Goal: Information Seeking & Learning: Learn about a topic

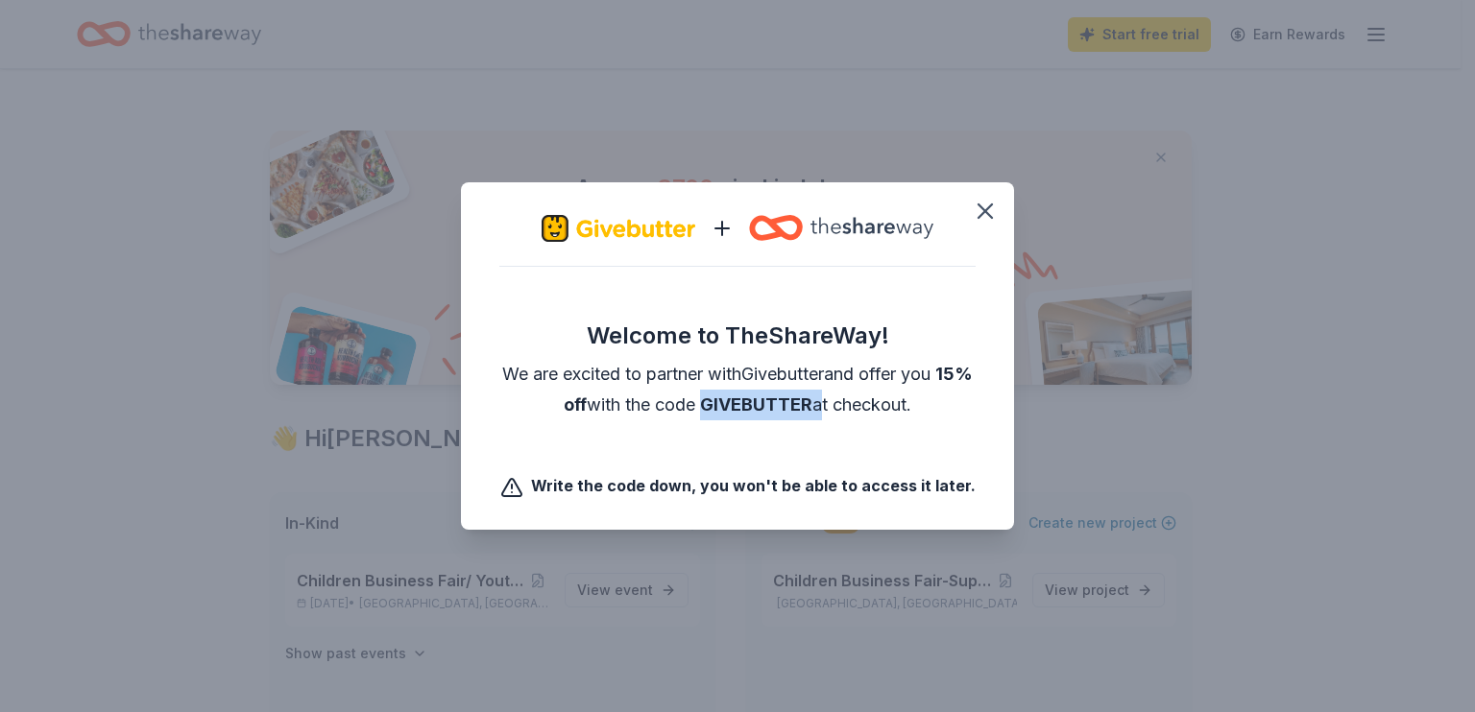
drag, startPoint x: 835, startPoint y: 405, endPoint x: 724, endPoint y: 410, distance: 111.5
click at [724, 410] on div "We are excited to partner with Givebutter and offer you 15% off with the code G…" at bounding box center [737, 389] width 476 height 61
copy div "GIVEBUTTER"
click at [987, 219] on icon "button" at bounding box center [985, 211] width 27 height 27
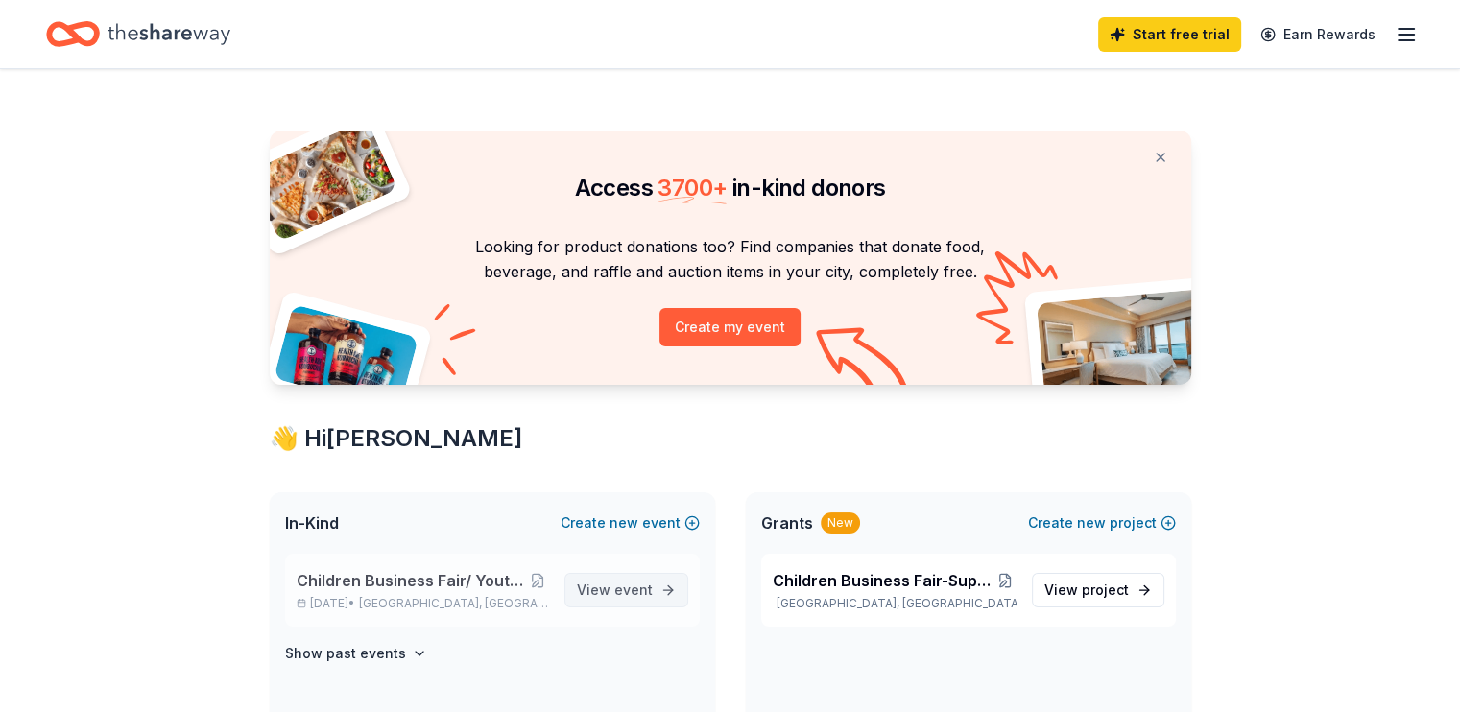
click at [599, 585] on span "View event" at bounding box center [615, 590] width 76 height 23
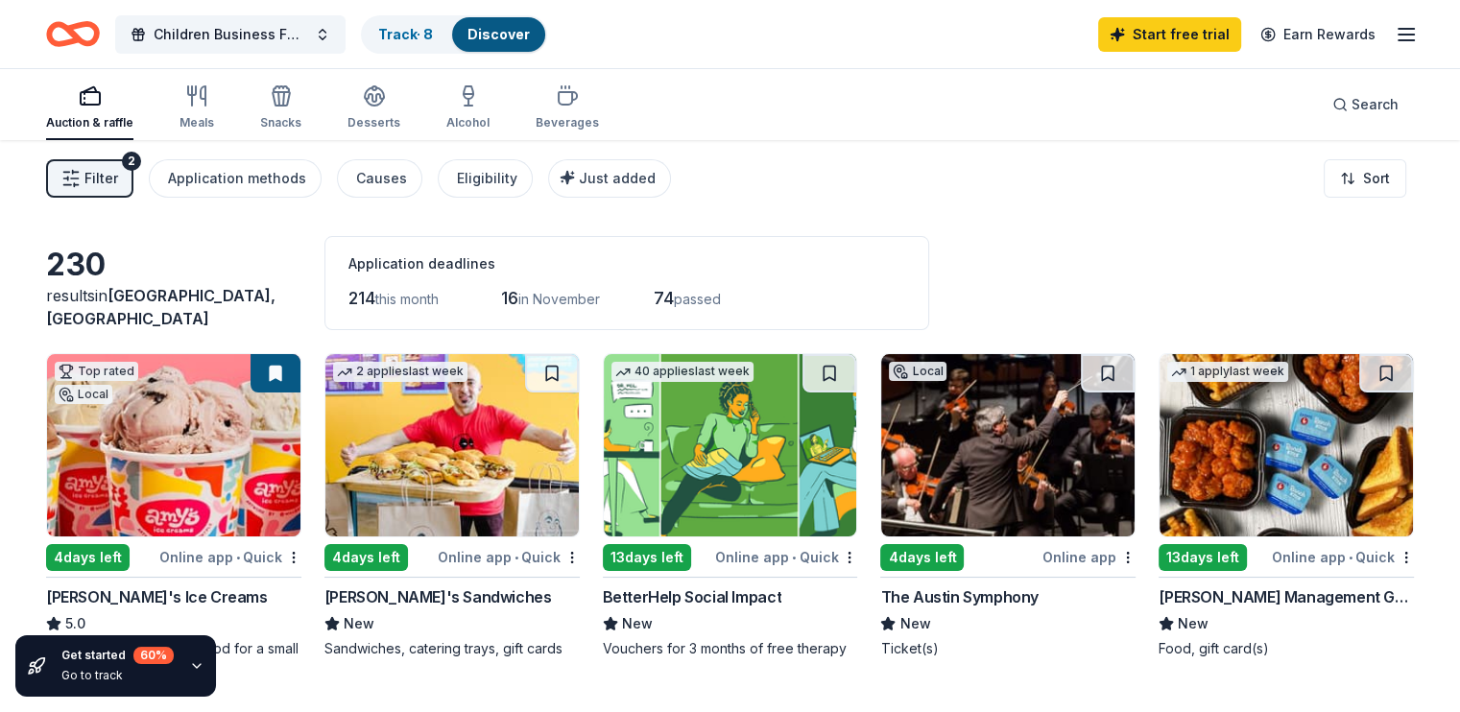
click at [177, 448] on img at bounding box center [173, 445] width 253 height 182
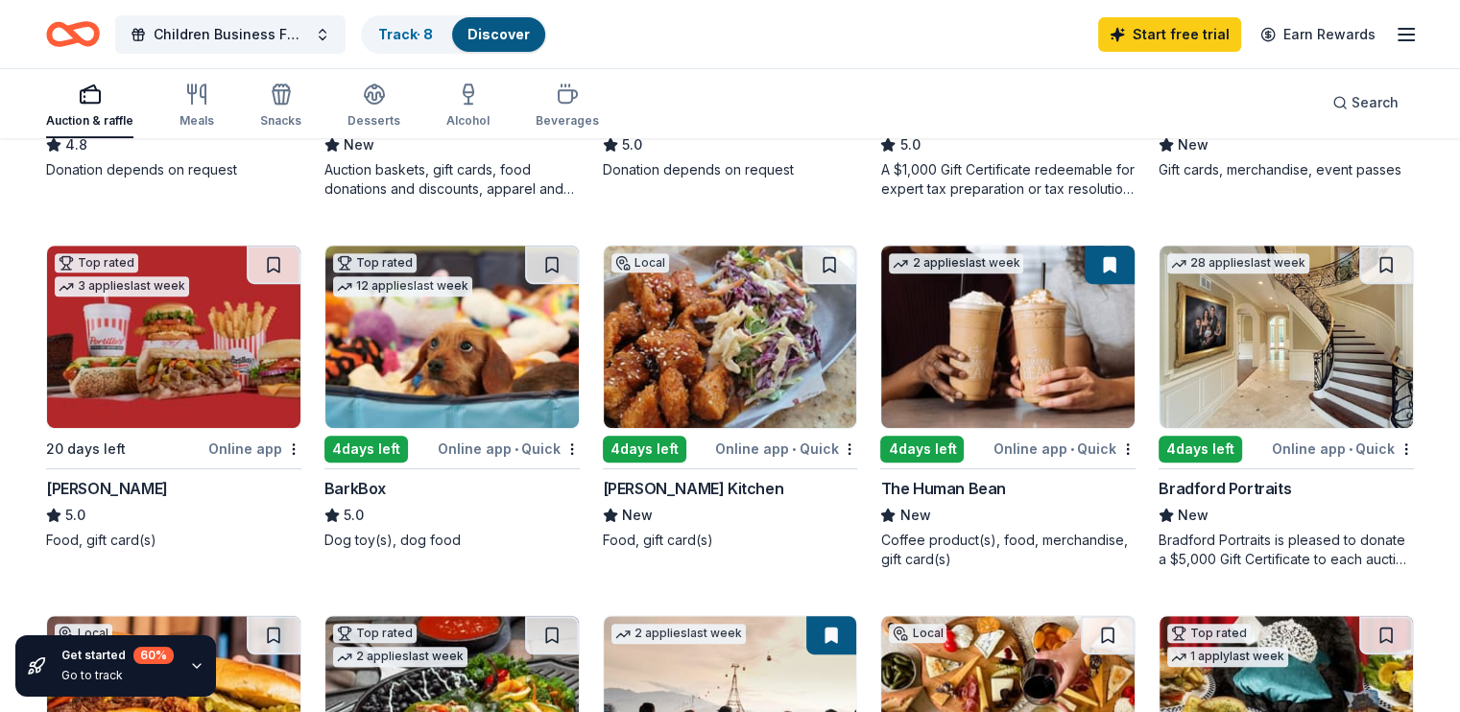
scroll to position [871, 0]
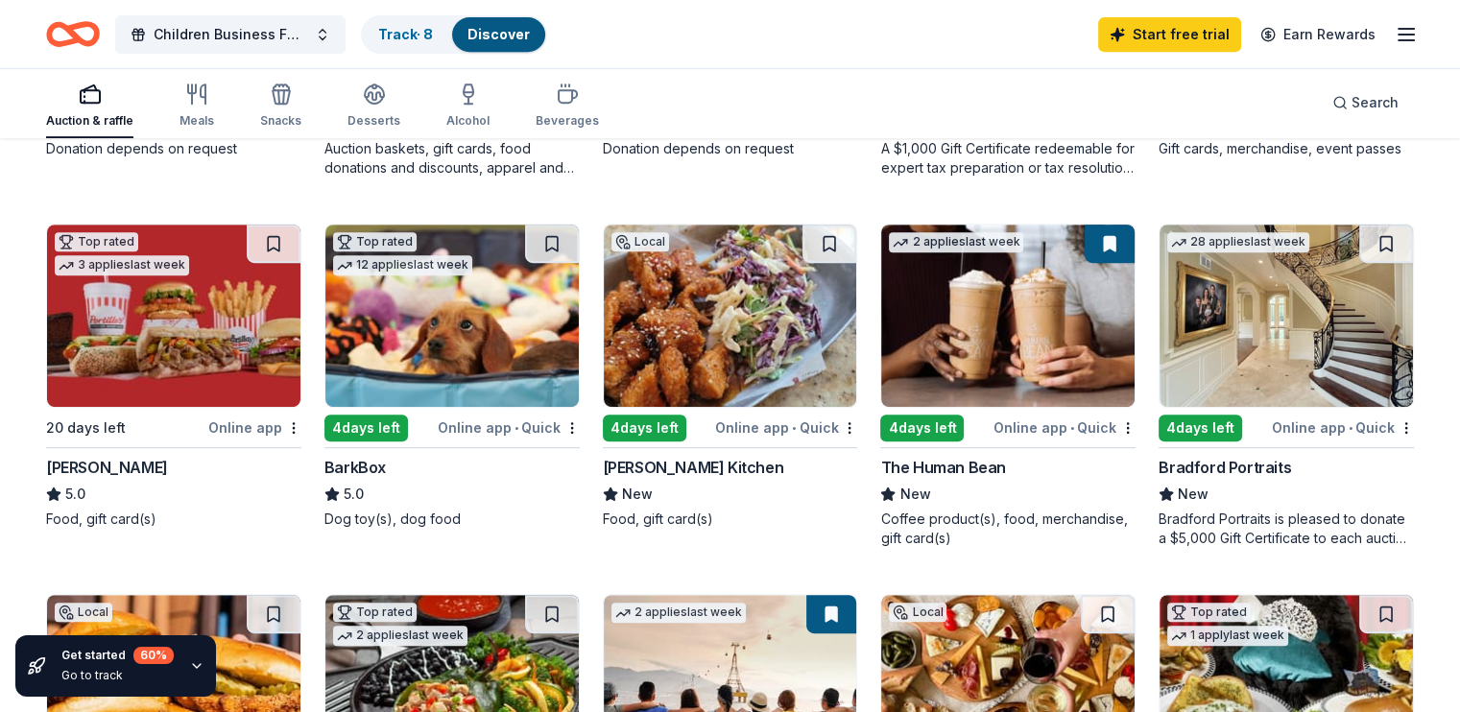
click at [798, 329] on img at bounding box center [730, 316] width 253 height 182
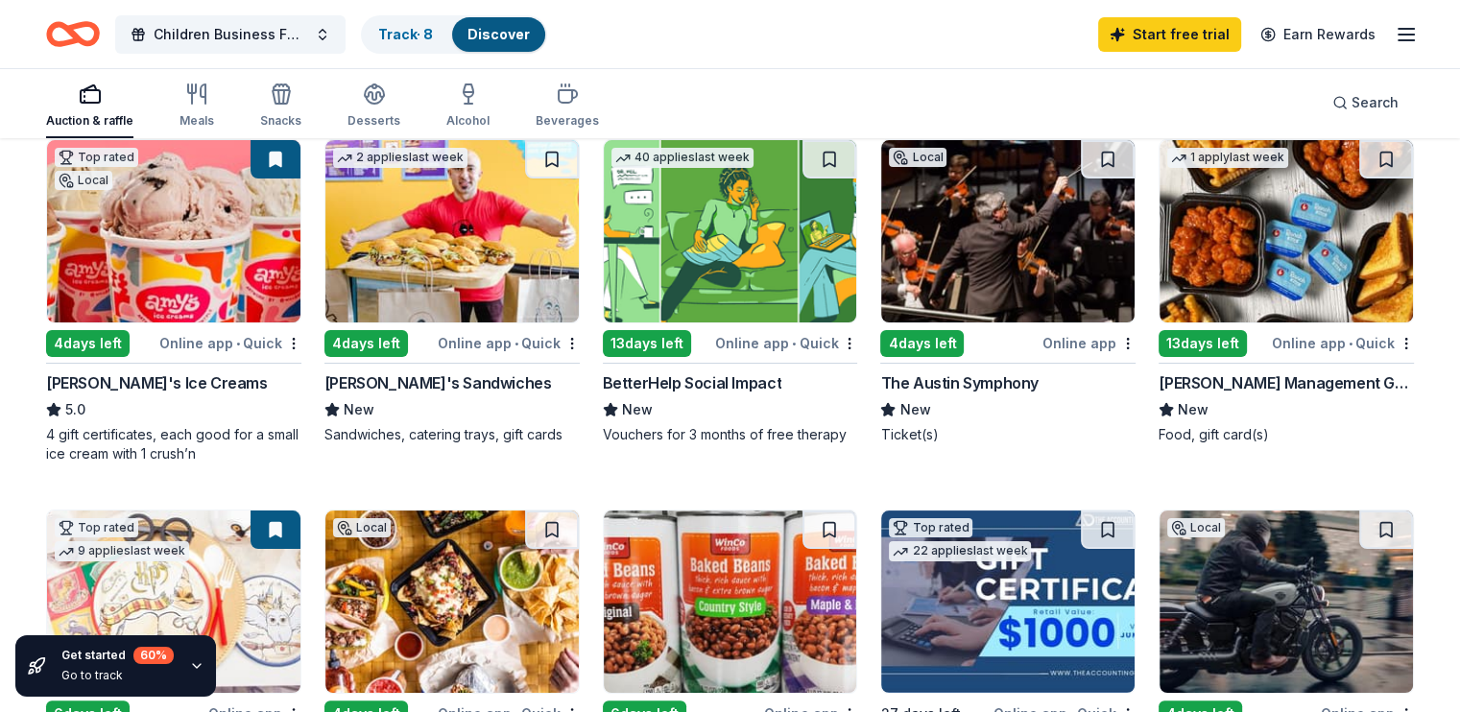
scroll to position [0, 0]
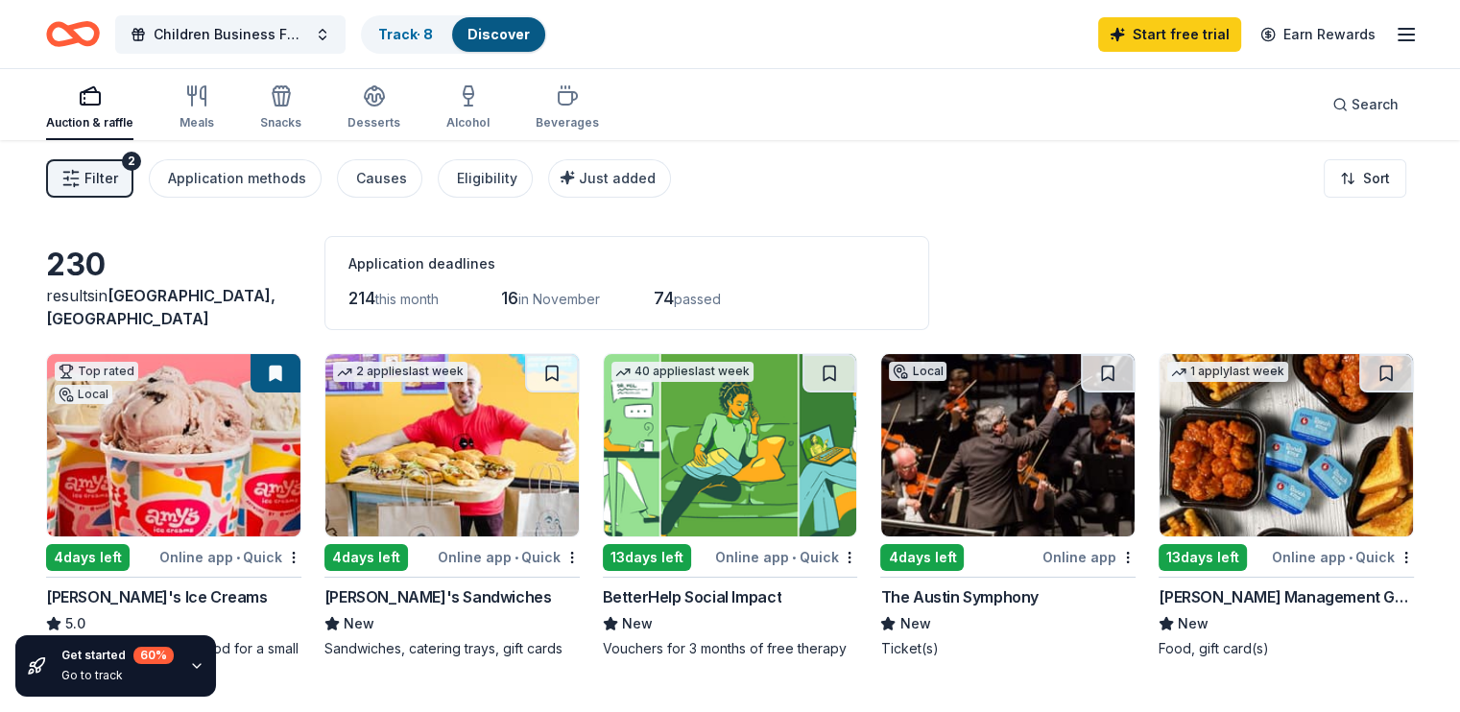
click at [1194, 373] on div "1 apply last week" at bounding box center [1227, 372] width 121 height 20
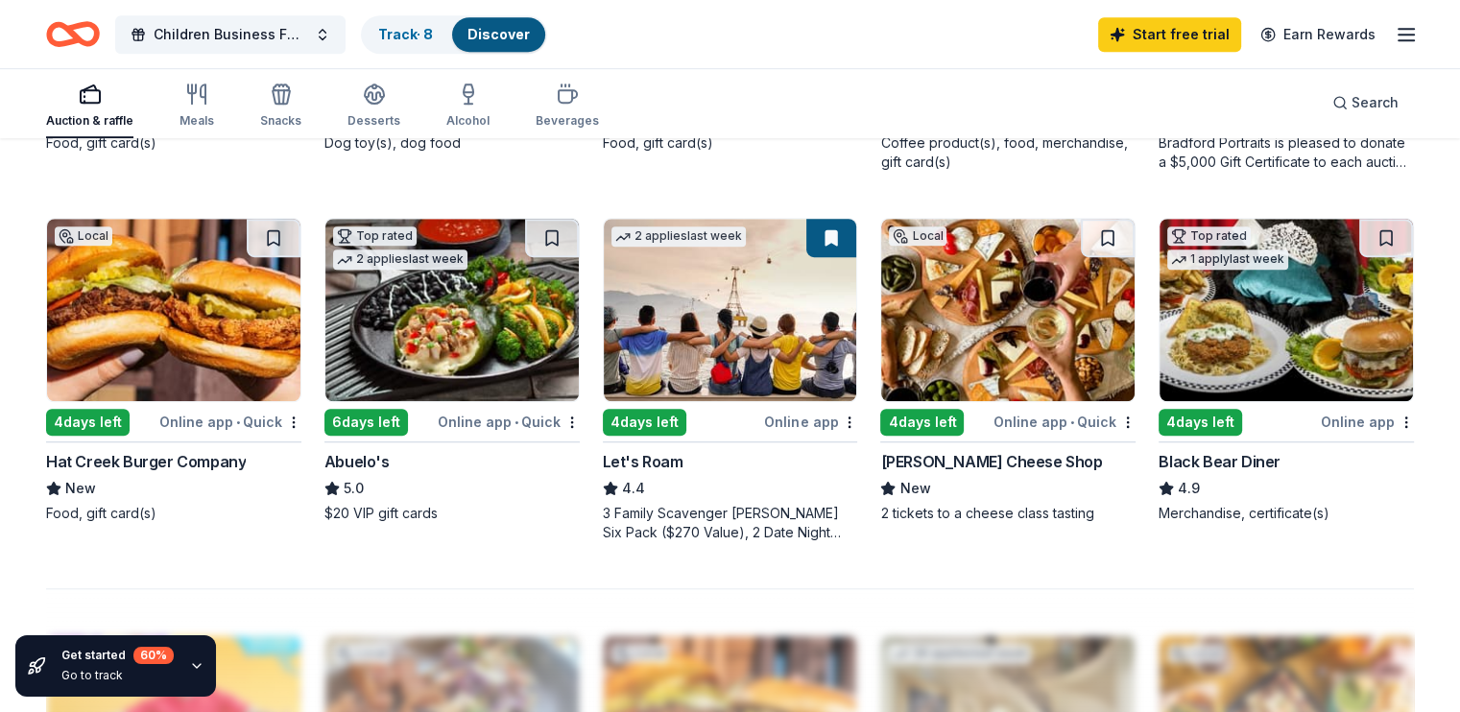
scroll to position [1870, 0]
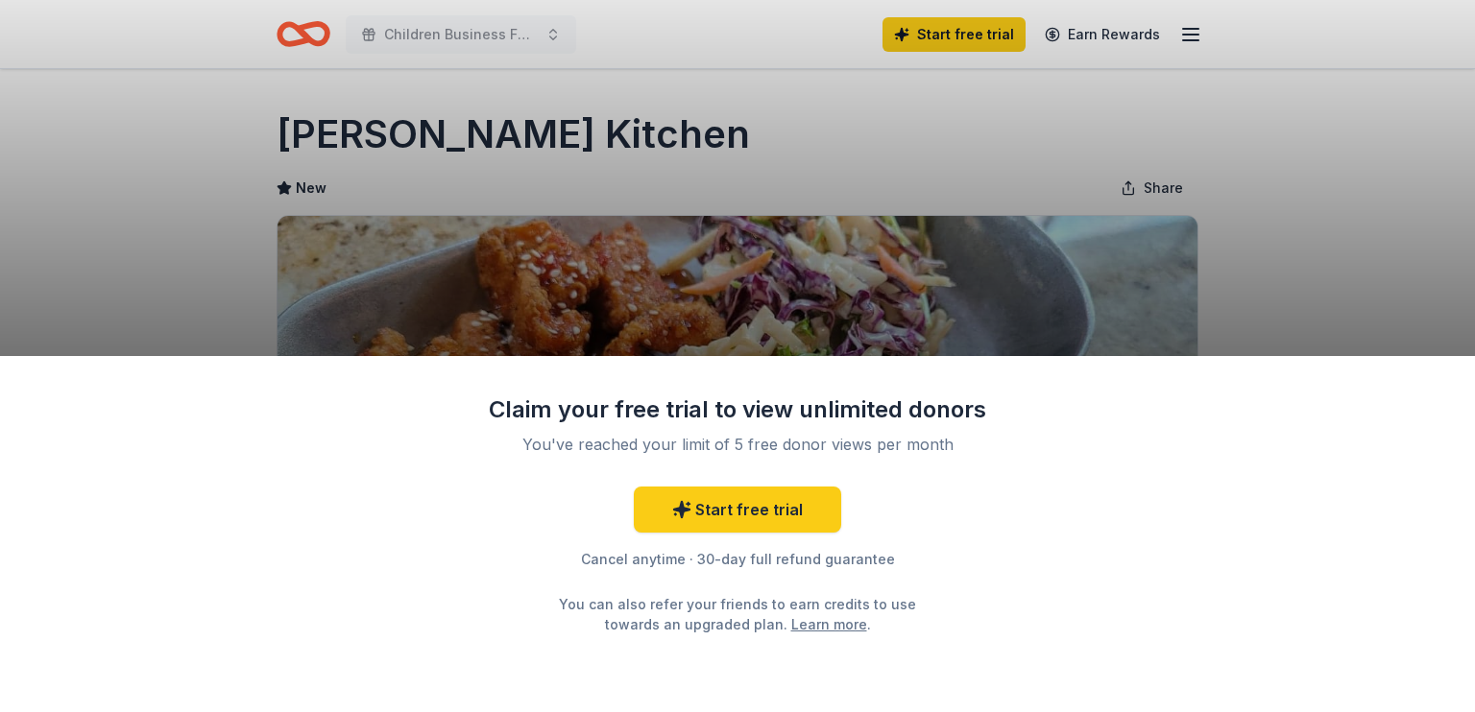
click at [1444, 124] on div "Claim your free trial to view unlimited donors You've reached your limit of 5 f…" at bounding box center [737, 356] width 1475 height 712
click at [1356, 205] on div "Claim your free trial to view unlimited donors You've reached your limit of 5 f…" at bounding box center [737, 356] width 1475 height 712
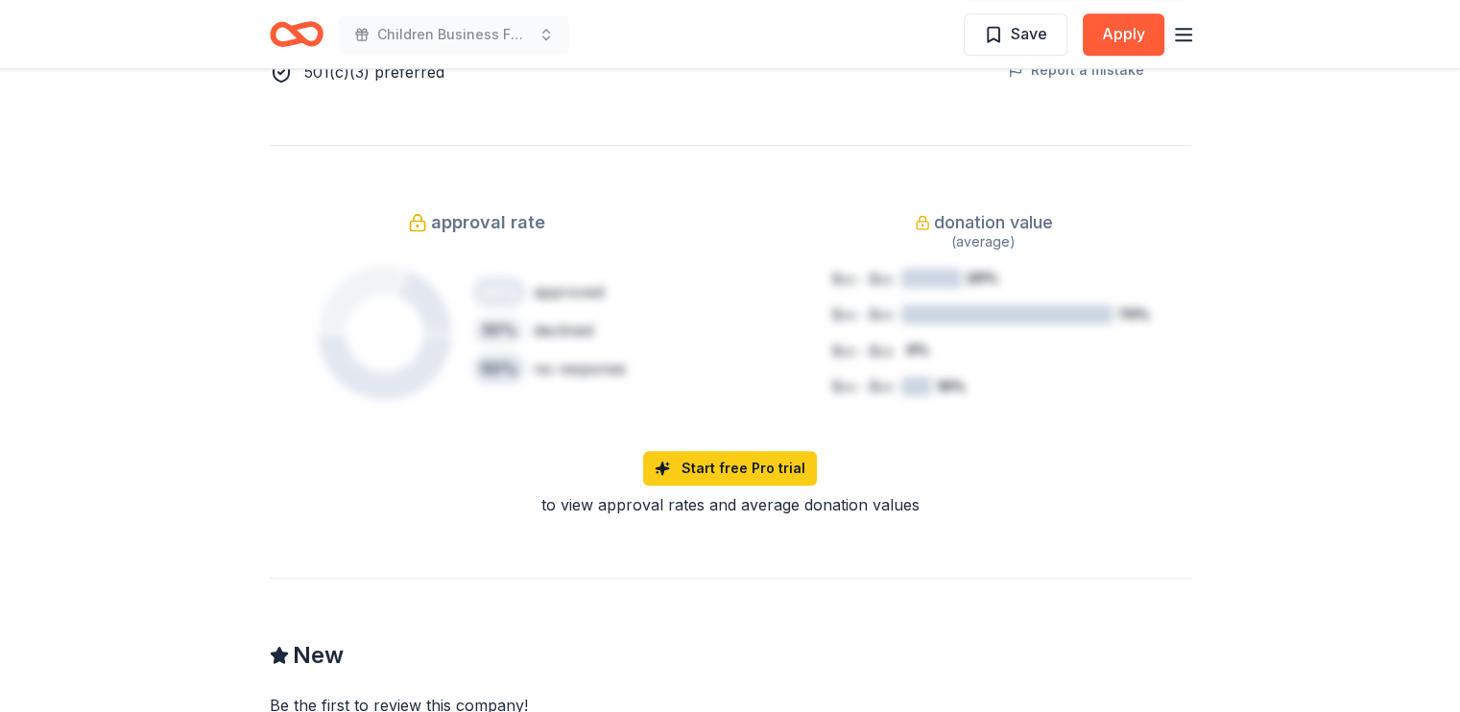
scroll to position [1870, 0]
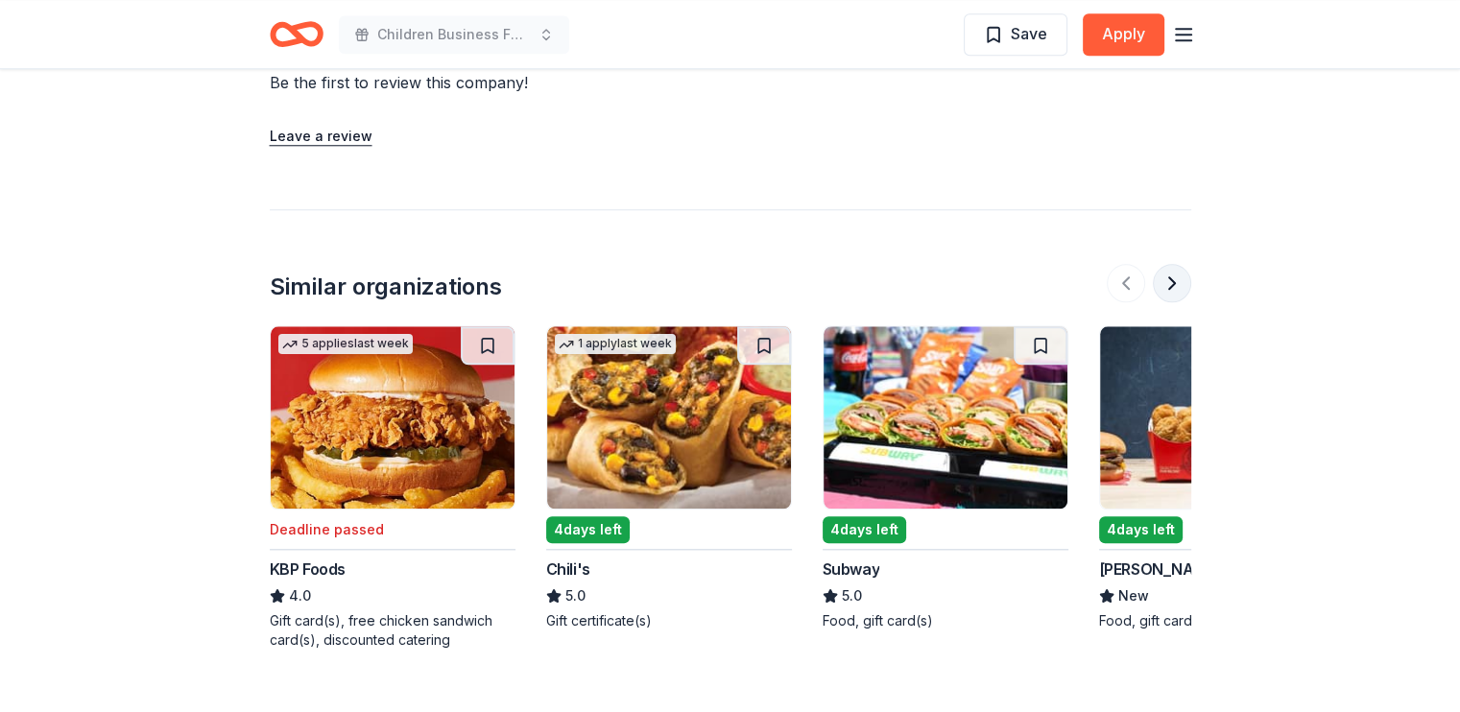
click at [1167, 264] on button at bounding box center [1172, 283] width 38 height 38
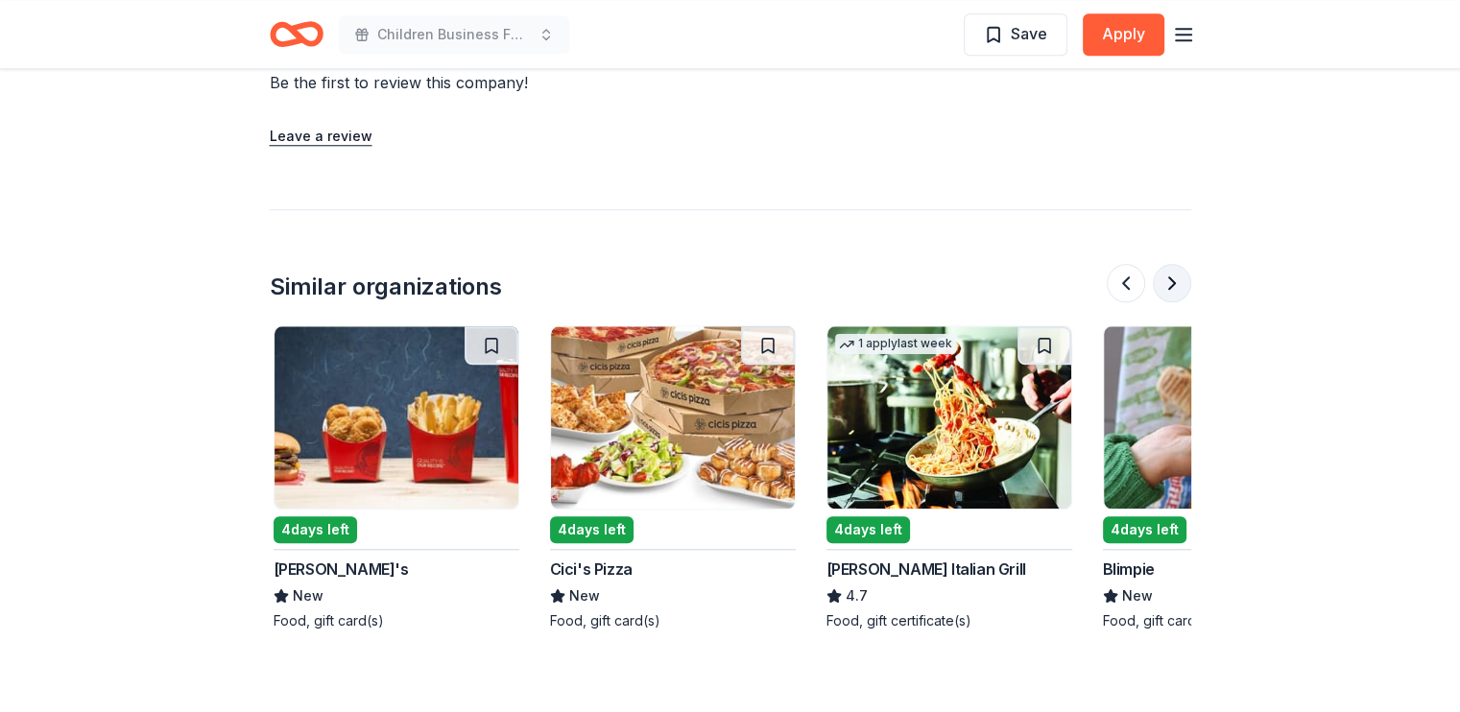
scroll to position [0, 829]
